Goal: Use online tool/utility: Utilize a website feature to perform a specific function

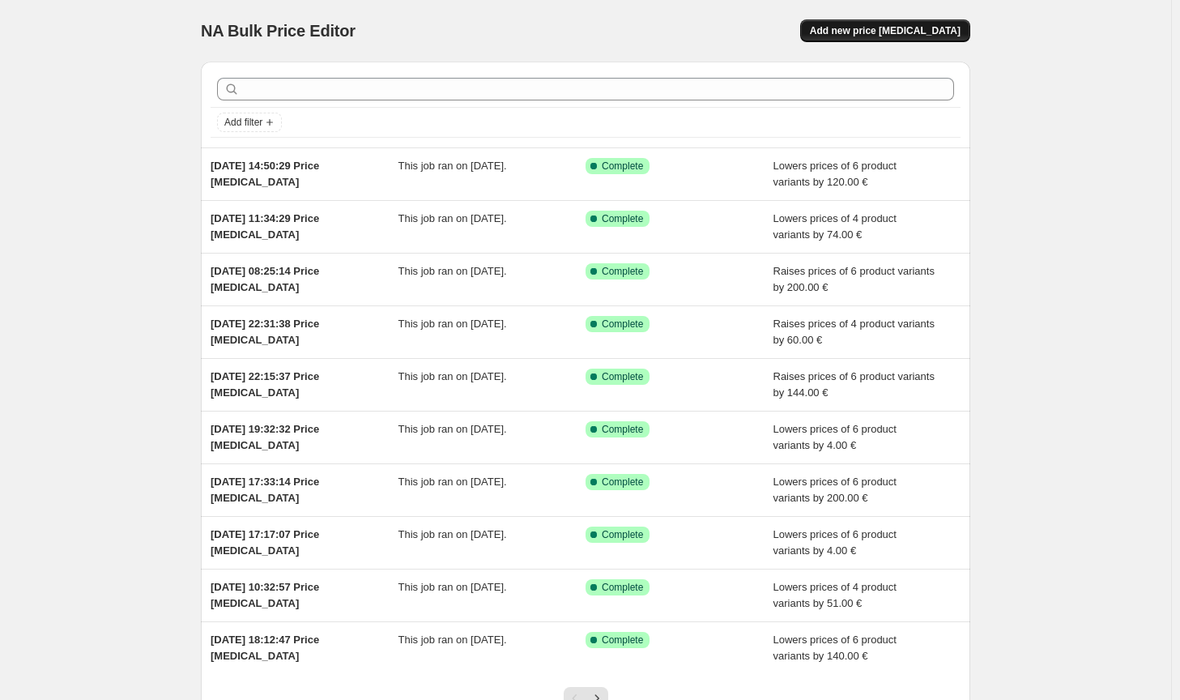
click at [931, 22] on button "Add new price [MEDICAL_DATA]" at bounding box center [885, 30] width 170 height 23
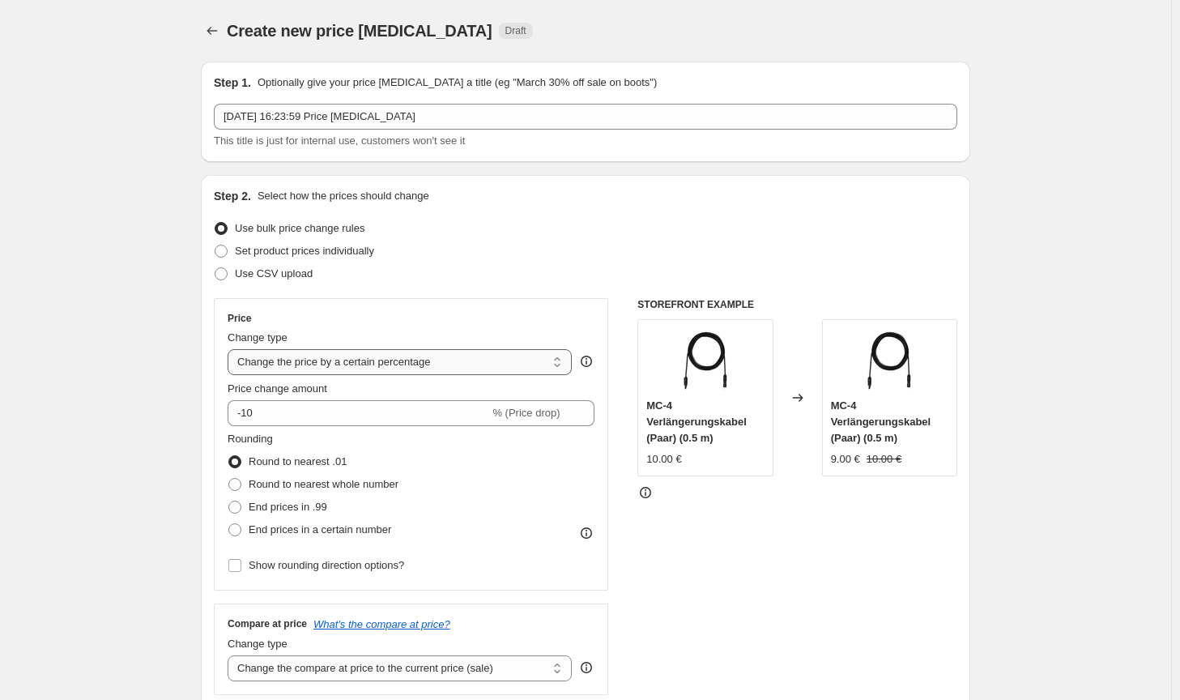
click at [454, 367] on select "Change the price to a certain amount Change the price by a certain amount Chang…" at bounding box center [400, 362] width 344 height 26
select select "by"
click at [231, 349] on select "Change the price to a certain amount Change the price by a certain amount Chang…" at bounding box center [400, 362] width 344 height 26
type input "-10.00"
click at [399, 476] on span "Round to nearest whole number" at bounding box center [324, 484] width 150 height 16
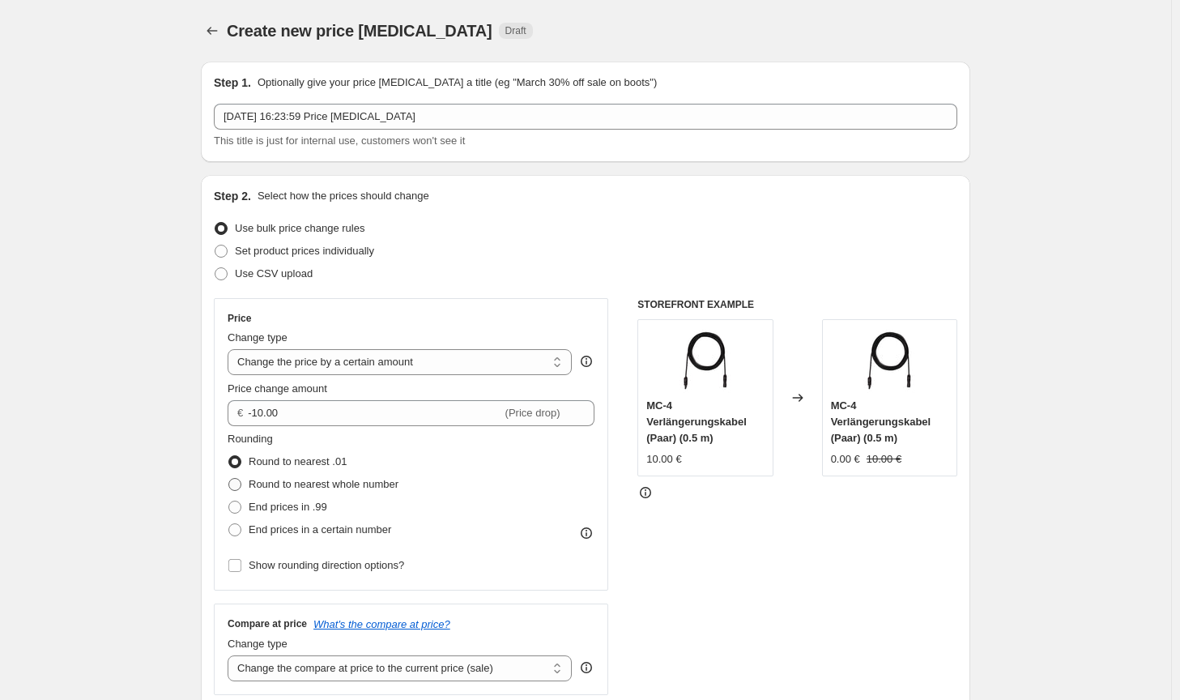
click at [229, 478] on input "Round to nearest whole number" at bounding box center [228, 478] width 1 height 1
radio input "true"
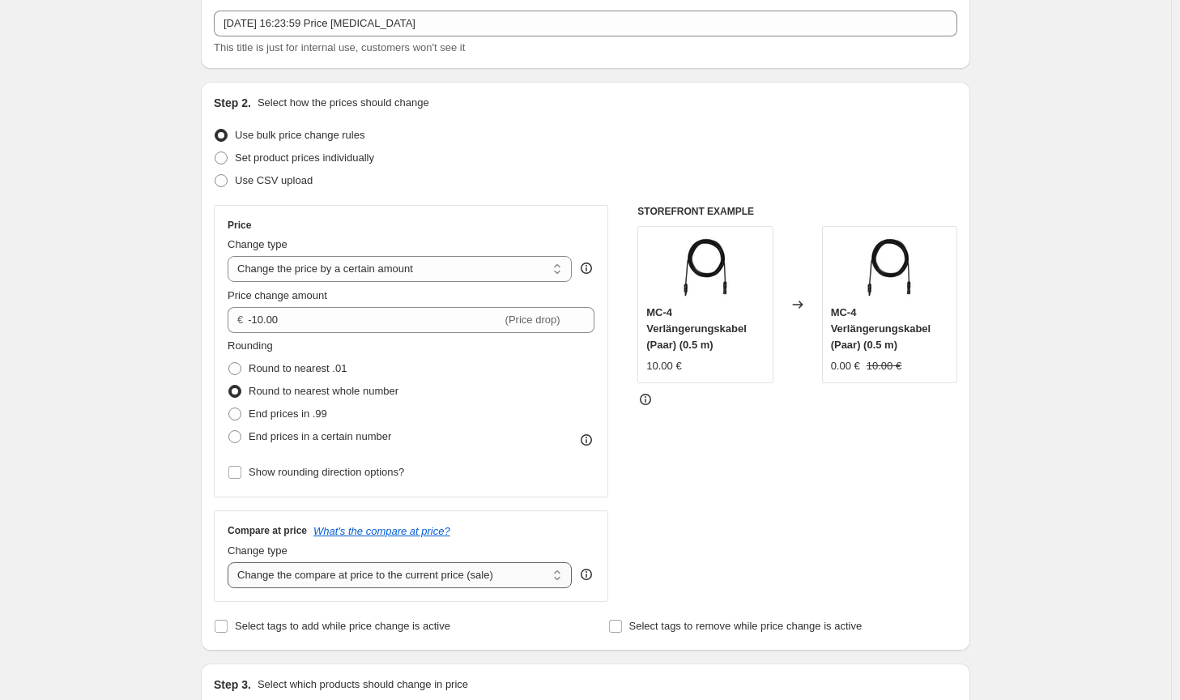
scroll to position [162, 0]
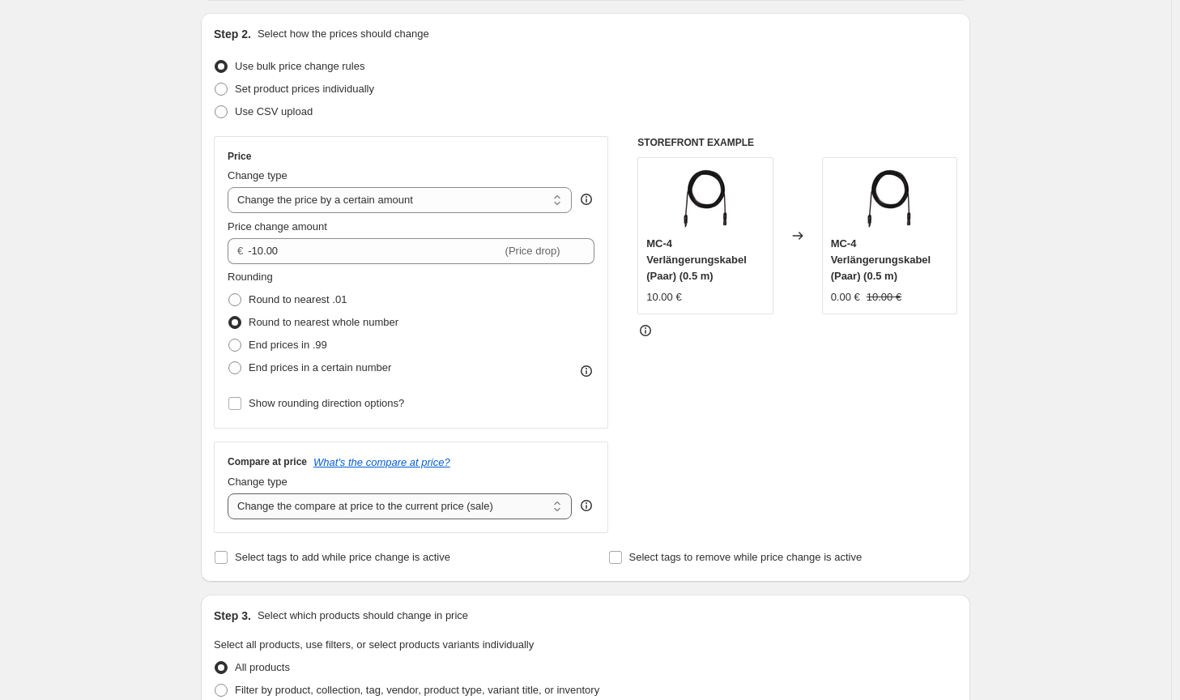
click at [417, 514] on select "Change the compare at price to the current price (sale) Change the compare at p…" at bounding box center [400, 506] width 344 height 26
select select "no_change"
click at [231, 493] on select "Change the compare at price to the current price (sale) Change the compare at p…" at bounding box center [400, 506] width 344 height 26
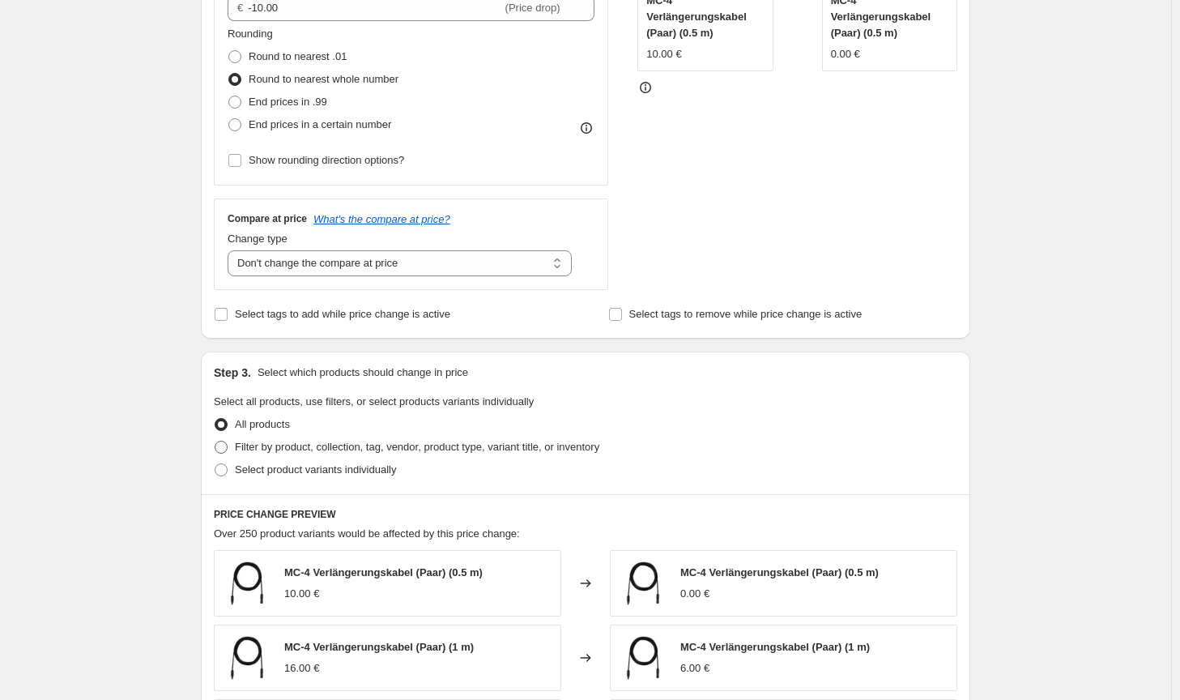
click at [453, 446] on span "Filter by product, collection, tag, vendor, product type, variant title, or inv…" at bounding box center [417, 447] width 365 height 12
click at [215, 442] on input "Filter by product, collection, tag, vendor, product type, variant title, or inv…" at bounding box center [215, 441] width 1 height 1
radio input "true"
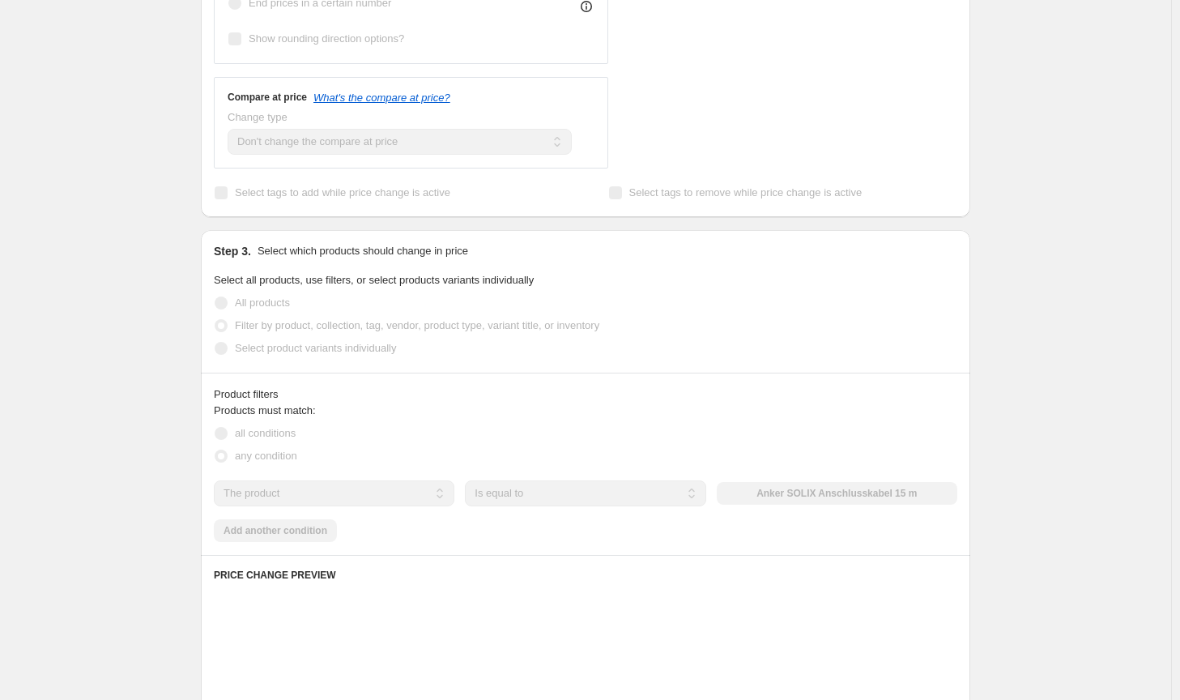
scroll to position [648, 0]
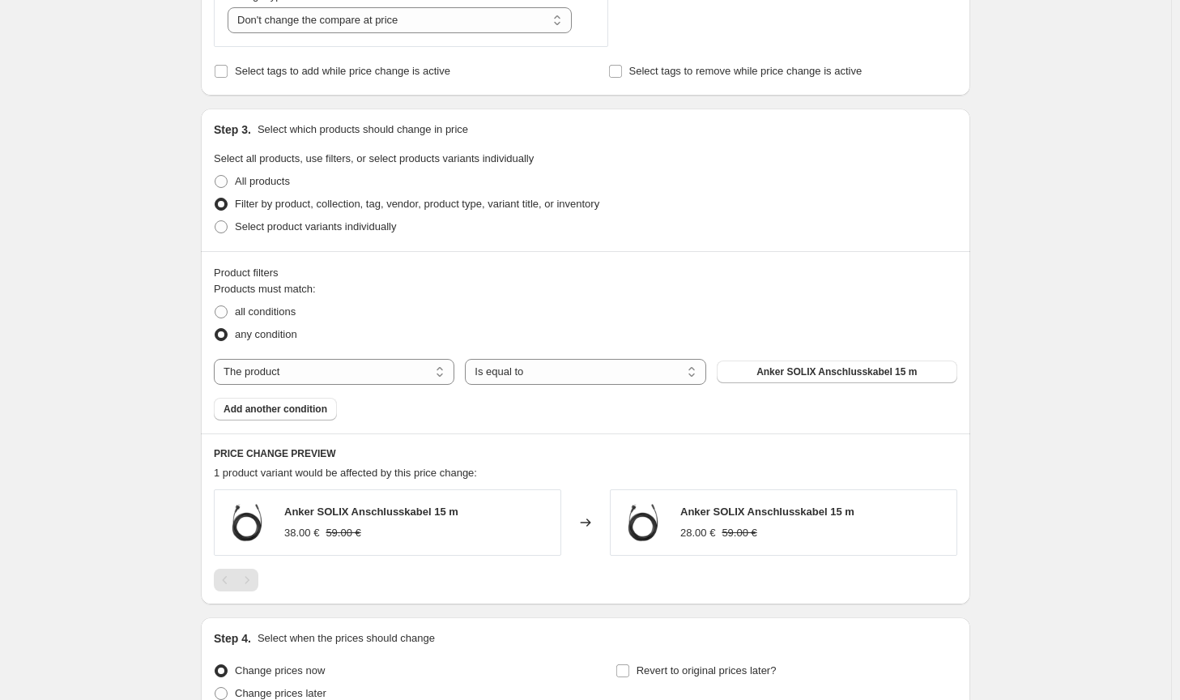
click at [804, 387] on div "Products must match: all conditions any condition The product The product's col…" at bounding box center [586, 350] width 744 height 139
click at [808, 377] on span "Anker SOLIX Anschlusskabel 15 m" at bounding box center [837, 371] width 160 height 13
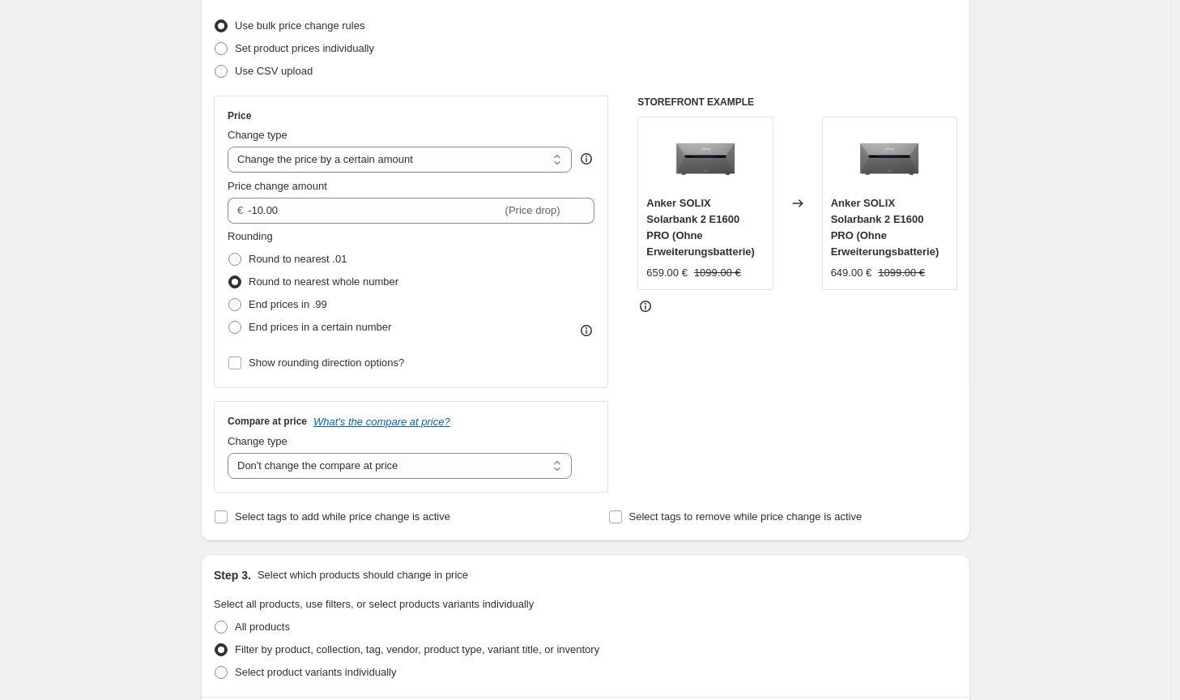
scroll to position [81, 0]
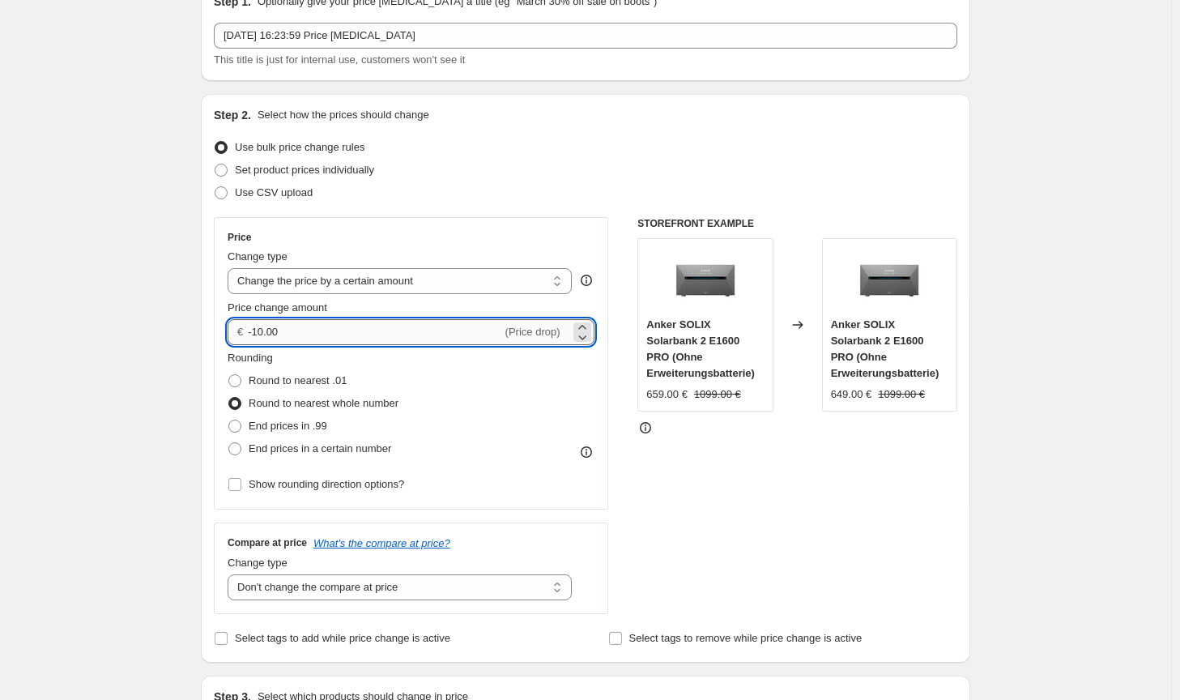
click at [259, 329] on input "-10.00" at bounding box center [375, 332] width 254 height 26
click at [828, 505] on div "STOREFRONT EXAMPLE Anker SOLIX Solarbank 2 E1600 PRO (Ohne Erweiterungsbatterie…" at bounding box center [798, 415] width 320 height 397
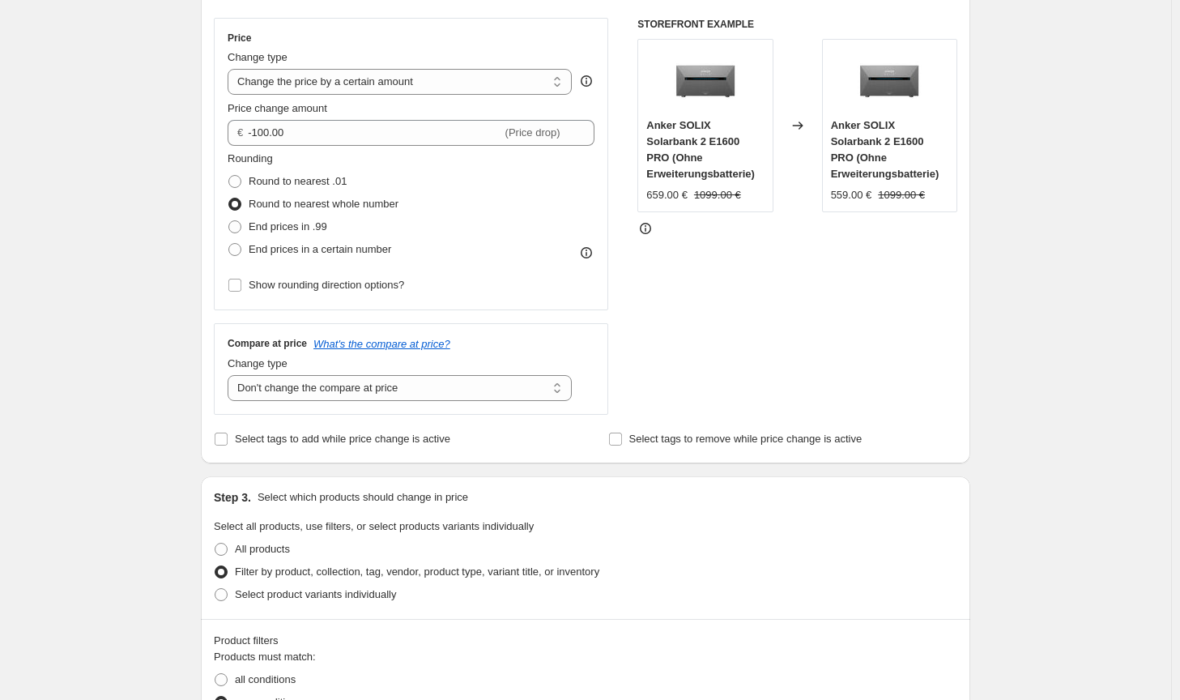
scroll to position [243, 0]
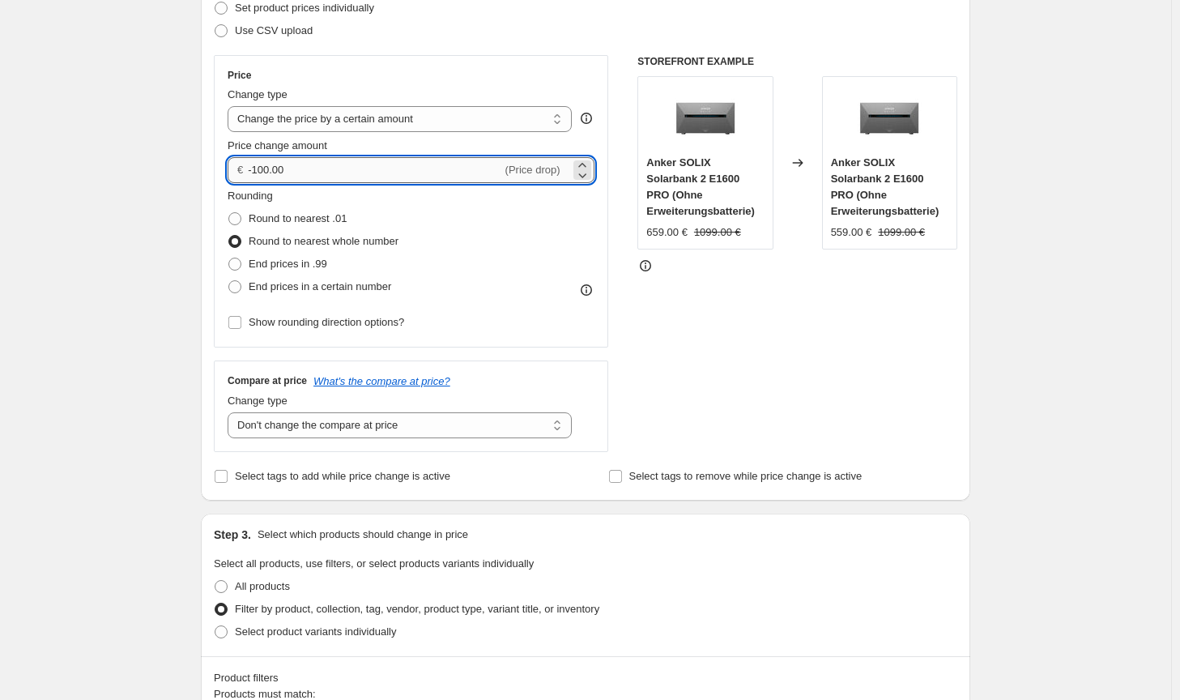
click at [263, 164] on input "-100.00" at bounding box center [375, 170] width 254 height 26
type input "-120.00"
click at [824, 328] on div "STOREFRONT EXAMPLE Anker SOLIX Solarbank 2 E1600 PRO (Ohne Erweiterungsbatterie…" at bounding box center [798, 253] width 320 height 397
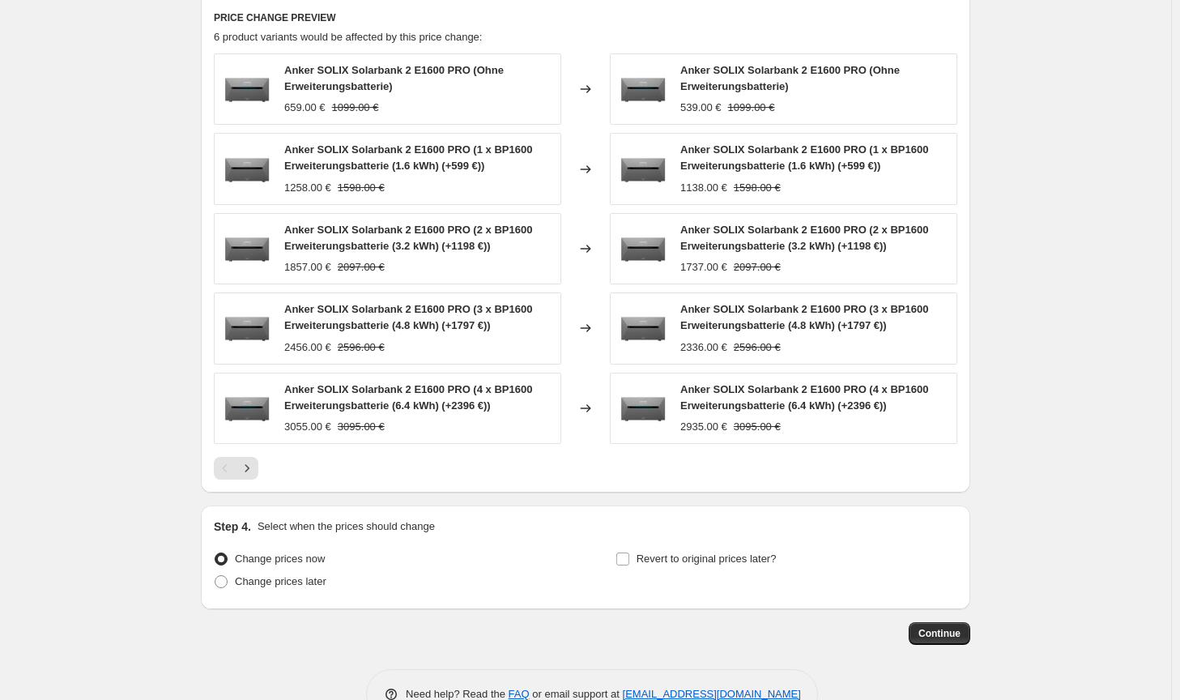
scroll to position [1127, 0]
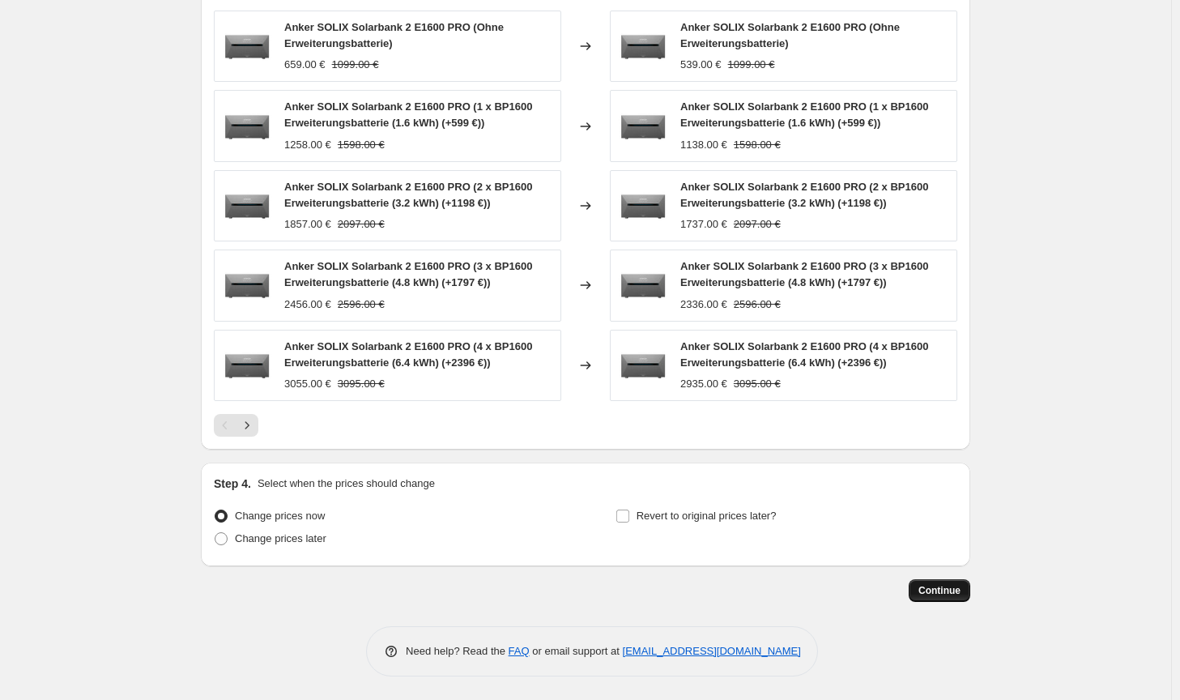
click at [966, 592] on button "Continue" at bounding box center [940, 590] width 62 height 23
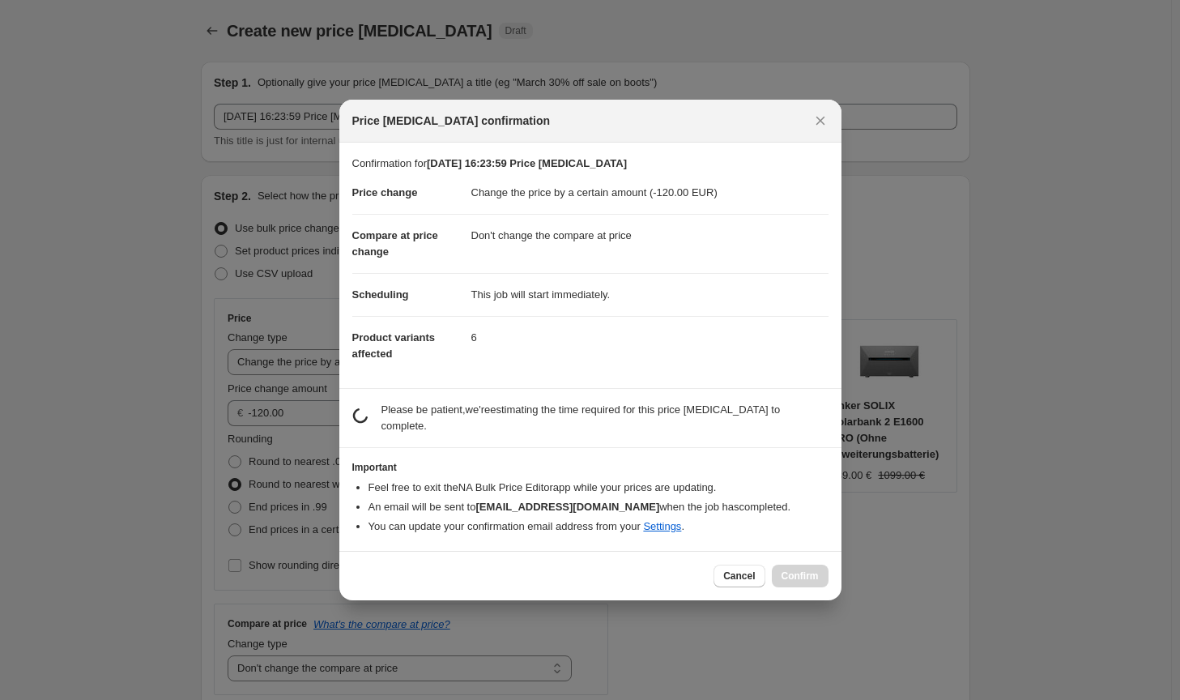
scroll to position [0, 0]
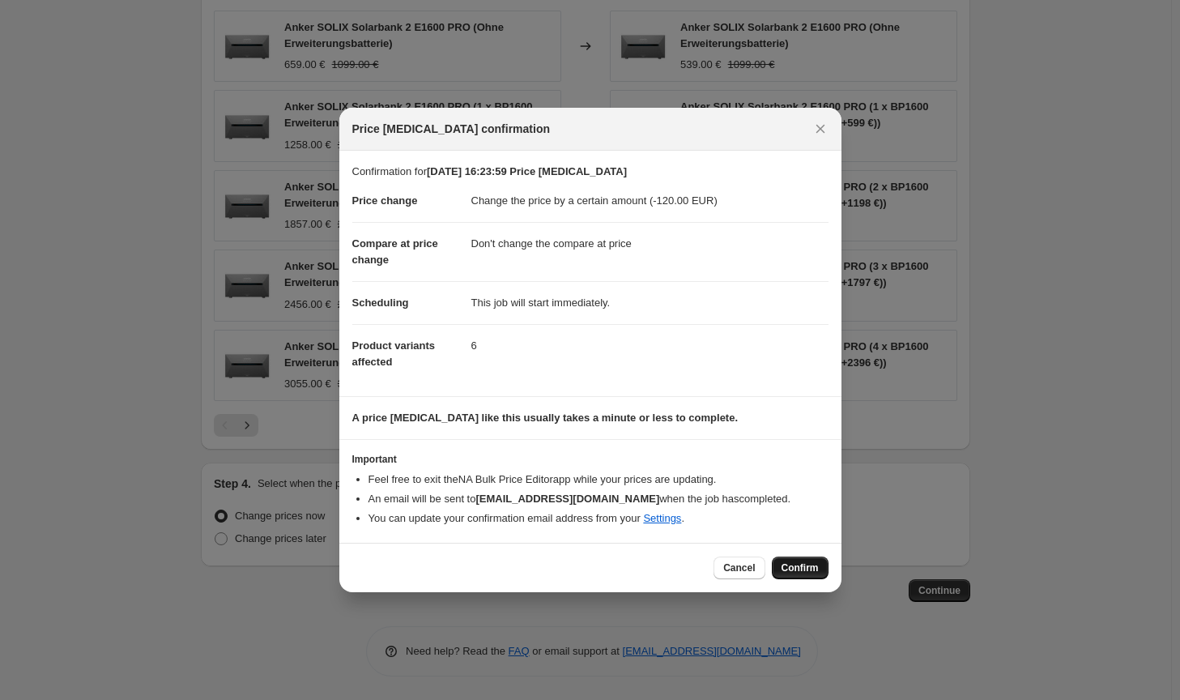
click at [821, 571] on button "Confirm" at bounding box center [800, 568] width 57 height 23
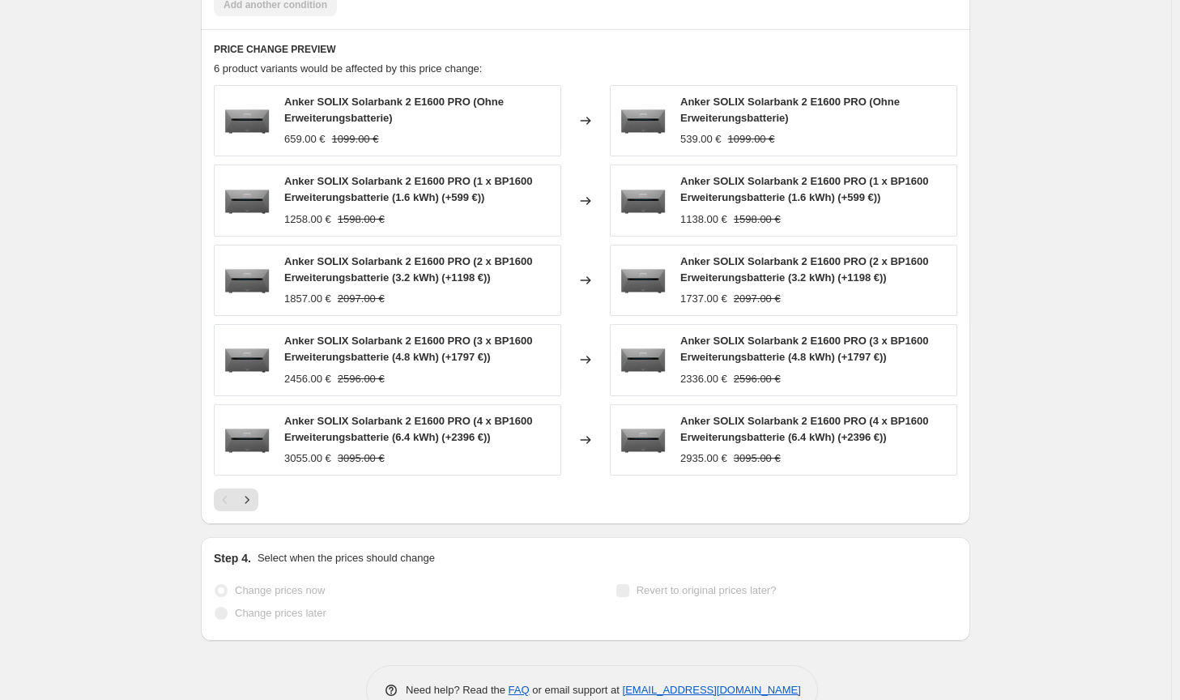
select select "by"
select select "no_change"
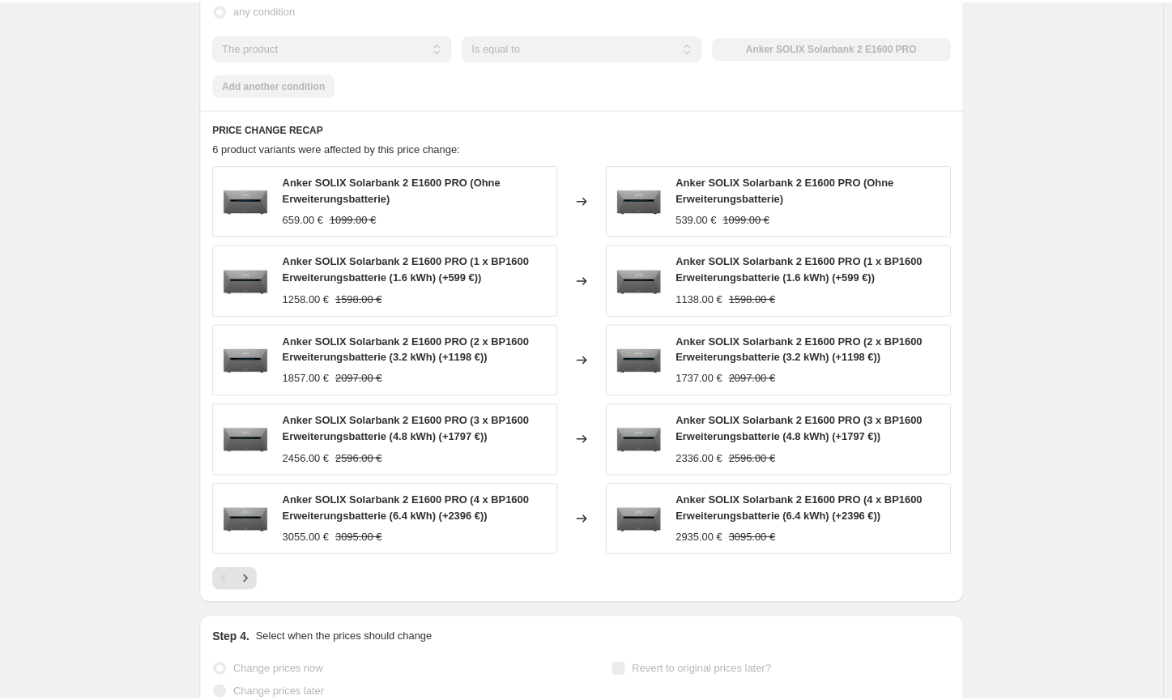
scroll to position [0, 0]
